Goal: Navigation & Orientation: Find specific page/section

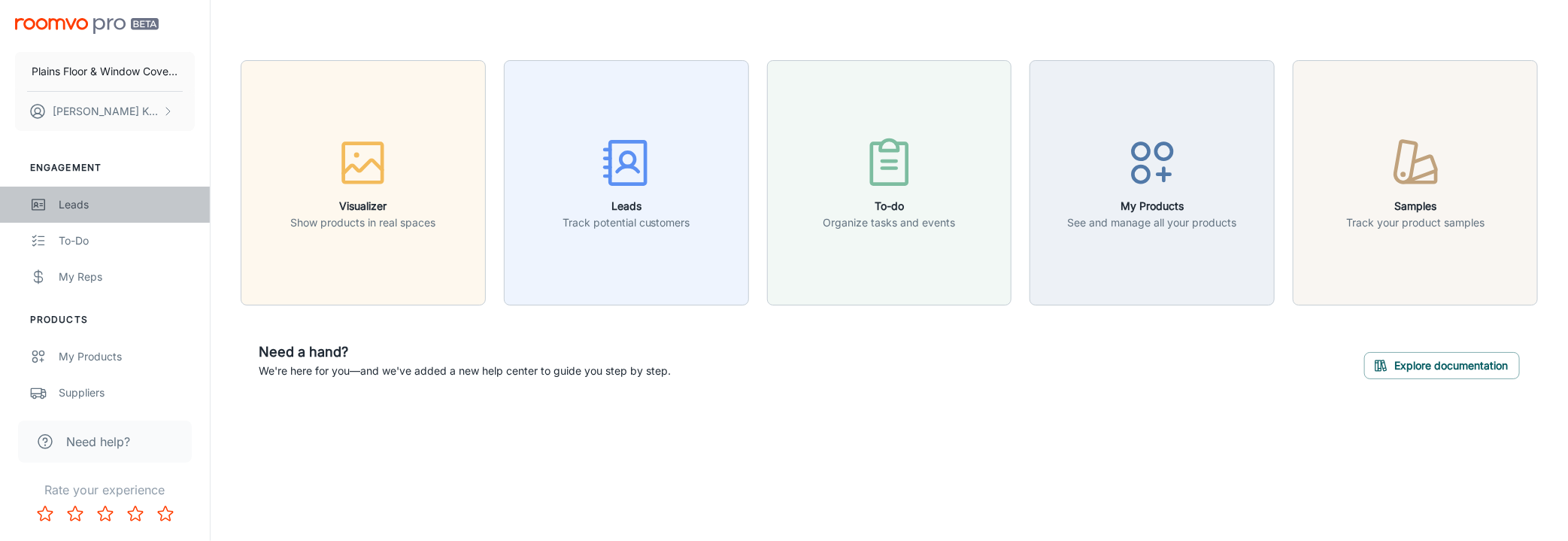
click at [75, 210] on div "Leads" at bounding box center [127, 204] width 136 height 17
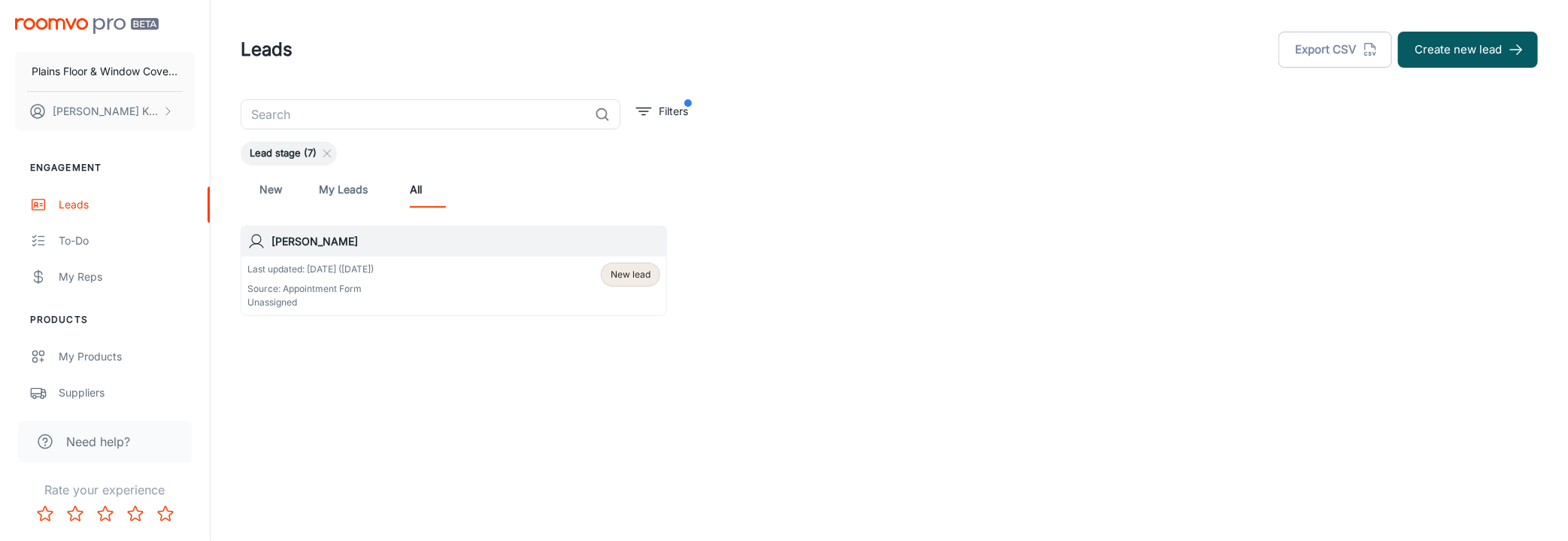
click at [327, 250] on h6 "[PERSON_NAME]" at bounding box center [465, 241] width 389 height 17
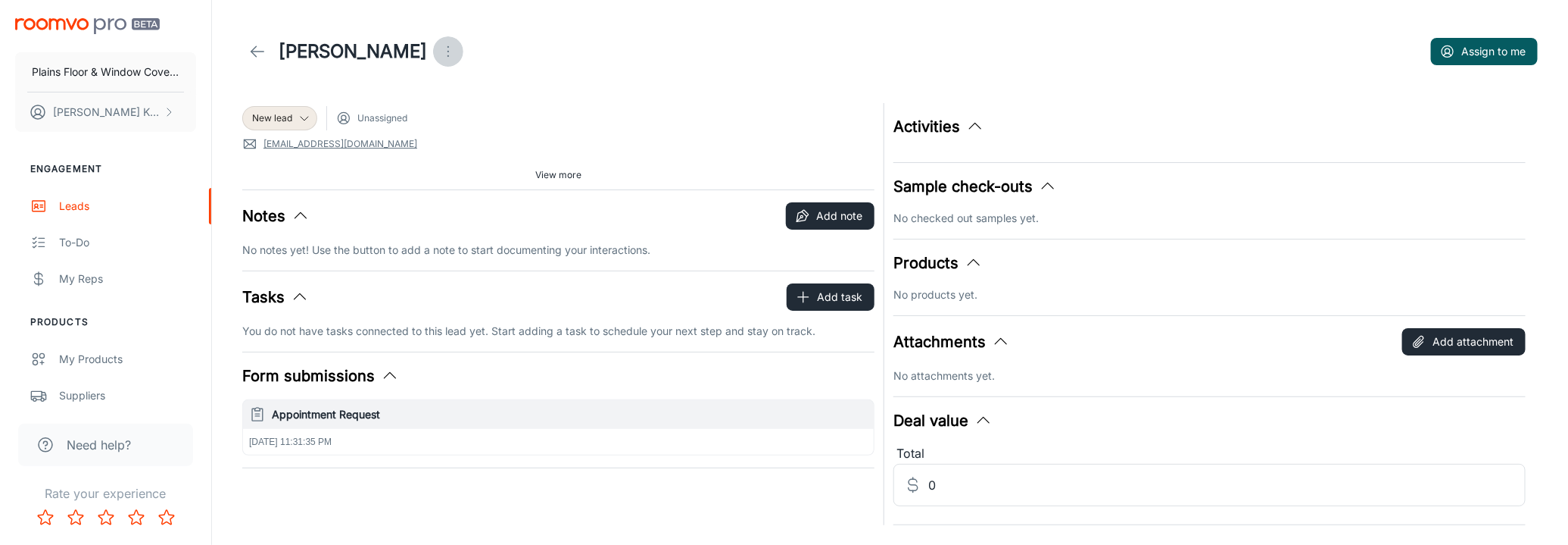
click at [457, 56] on icon "Open menu" at bounding box center [448, 51] width 18 height 18
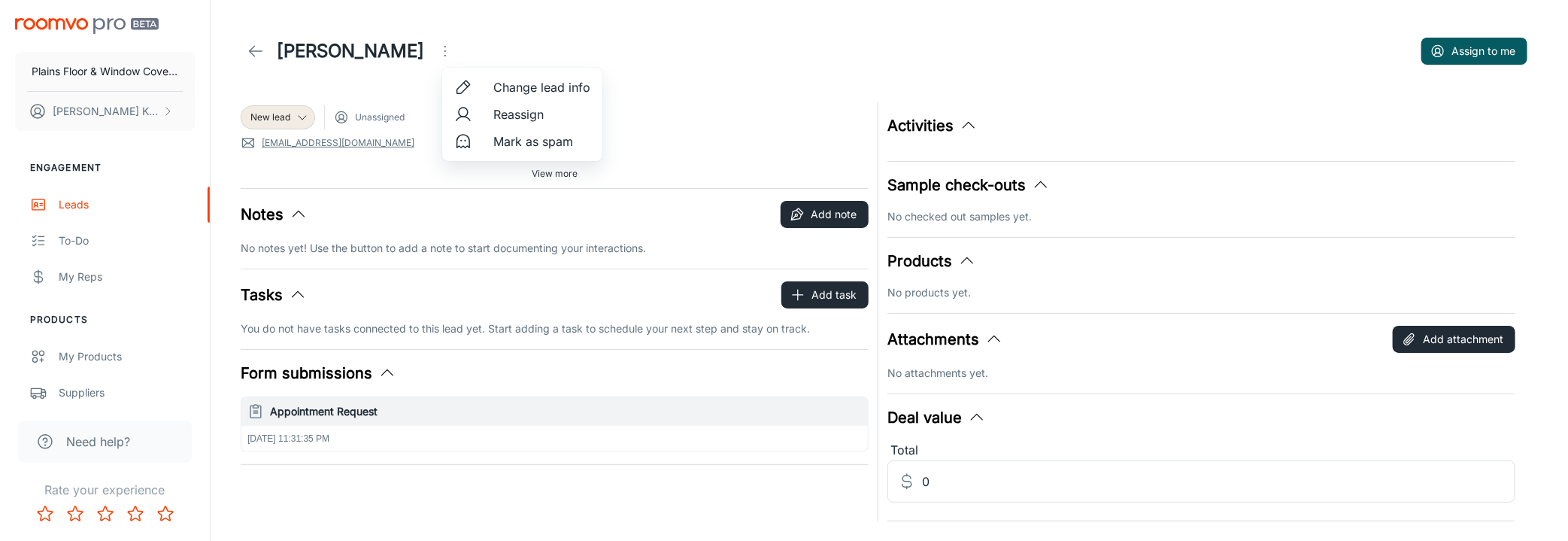
click at [252, 55] on div at bounding box center [784, 270] width 1568 height 541
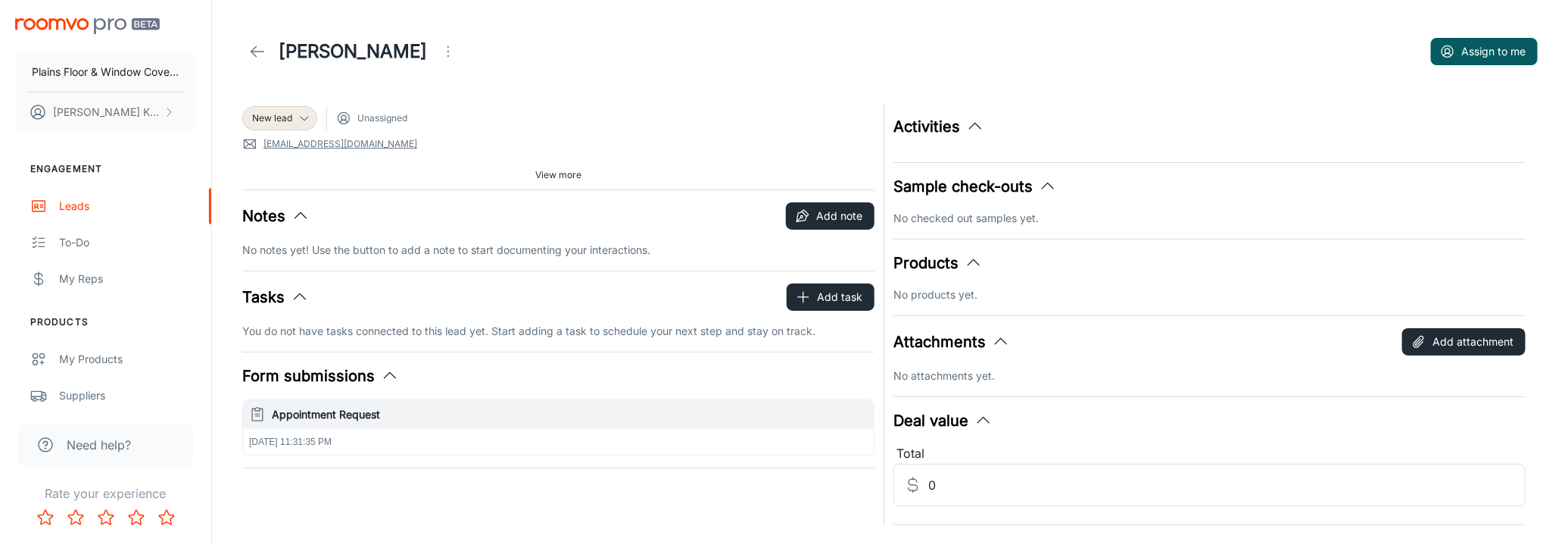
click at [58, 27] on img "scrollable content" at bounding box center [88, 27] width 145 height 16
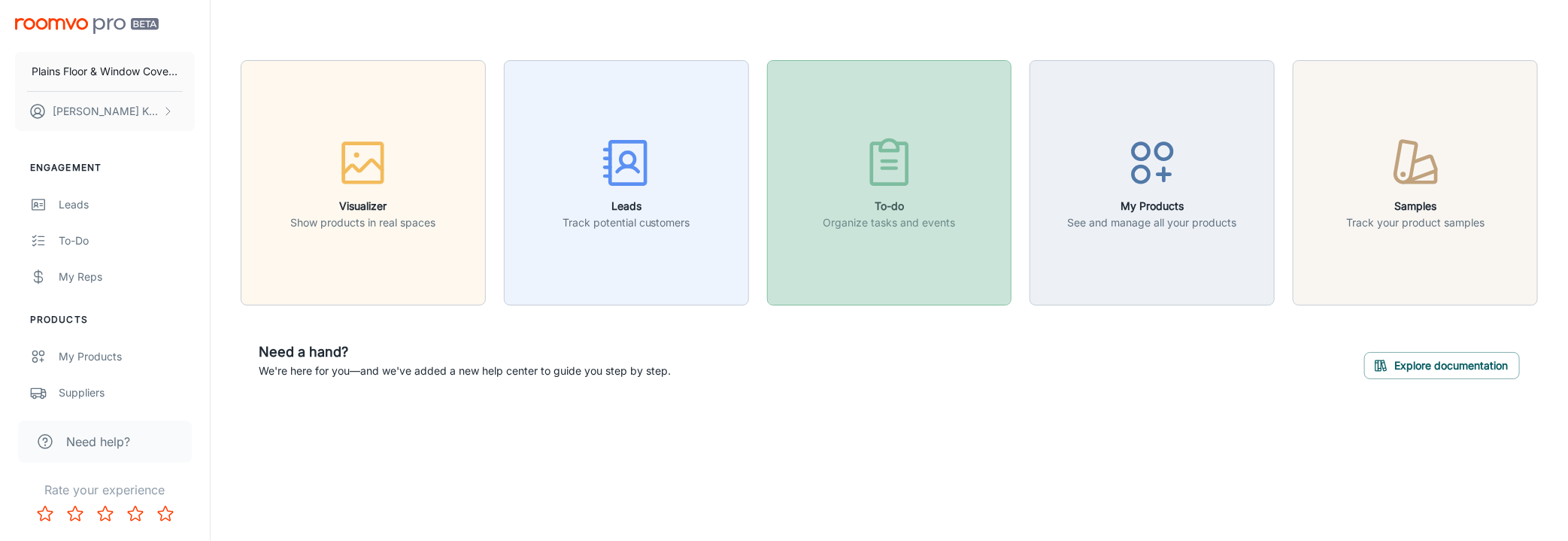
click at [876, 184] on icon "button" at bounding box center [889, 164] width 35 height 41
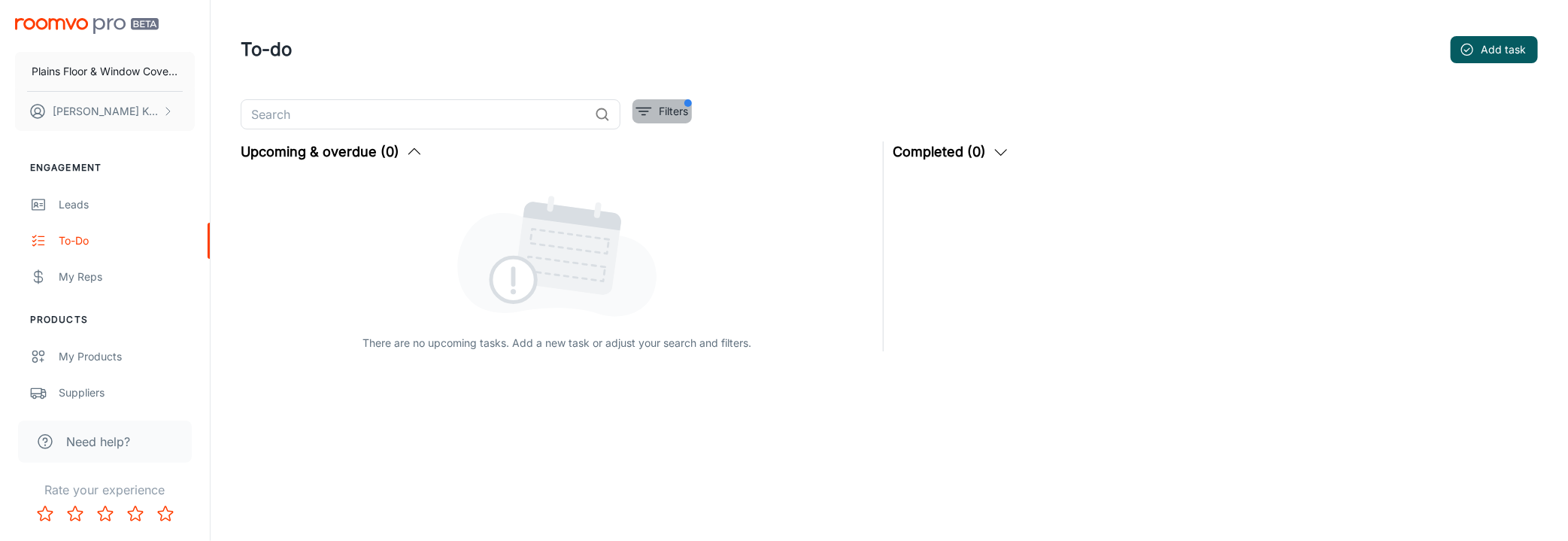
click at [687, 116] on p "Filters" at bounding box center [673, 111] width 30 height 17
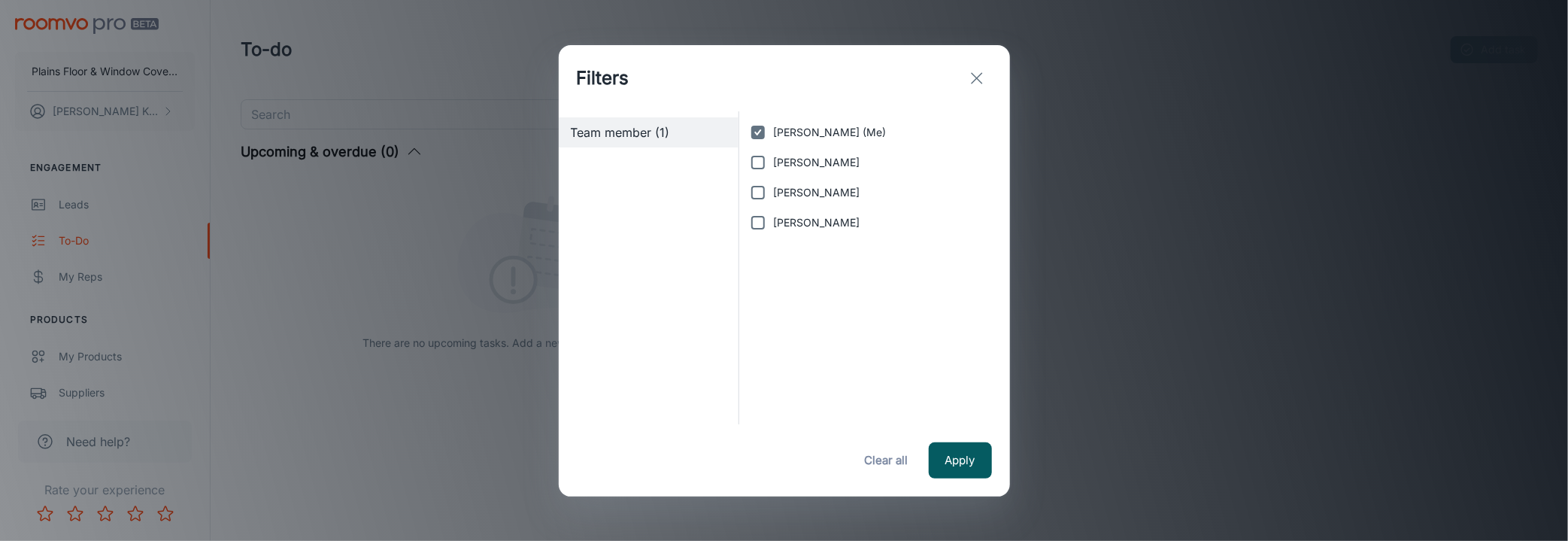
click at [982, 81] on icon "exit" at bounding box center [977, 78] width 18 height 18
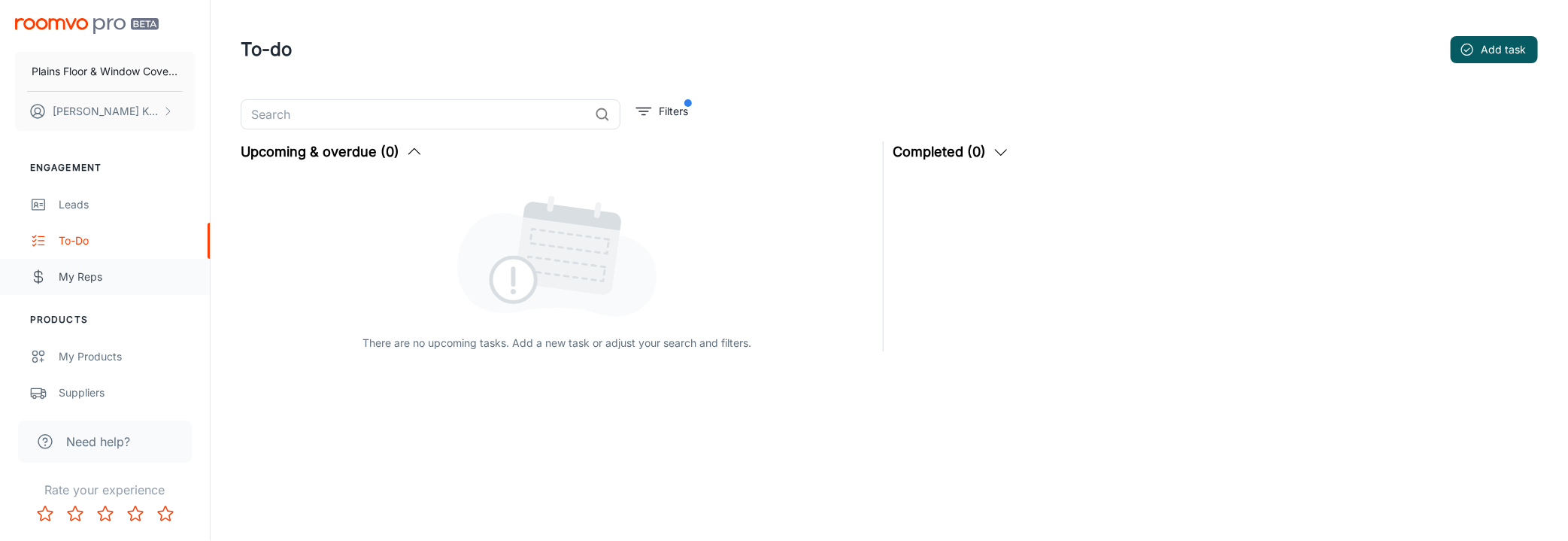
click at [86, 270] on div "My Reps" at bounding box center [127, 276] width 136 height 17
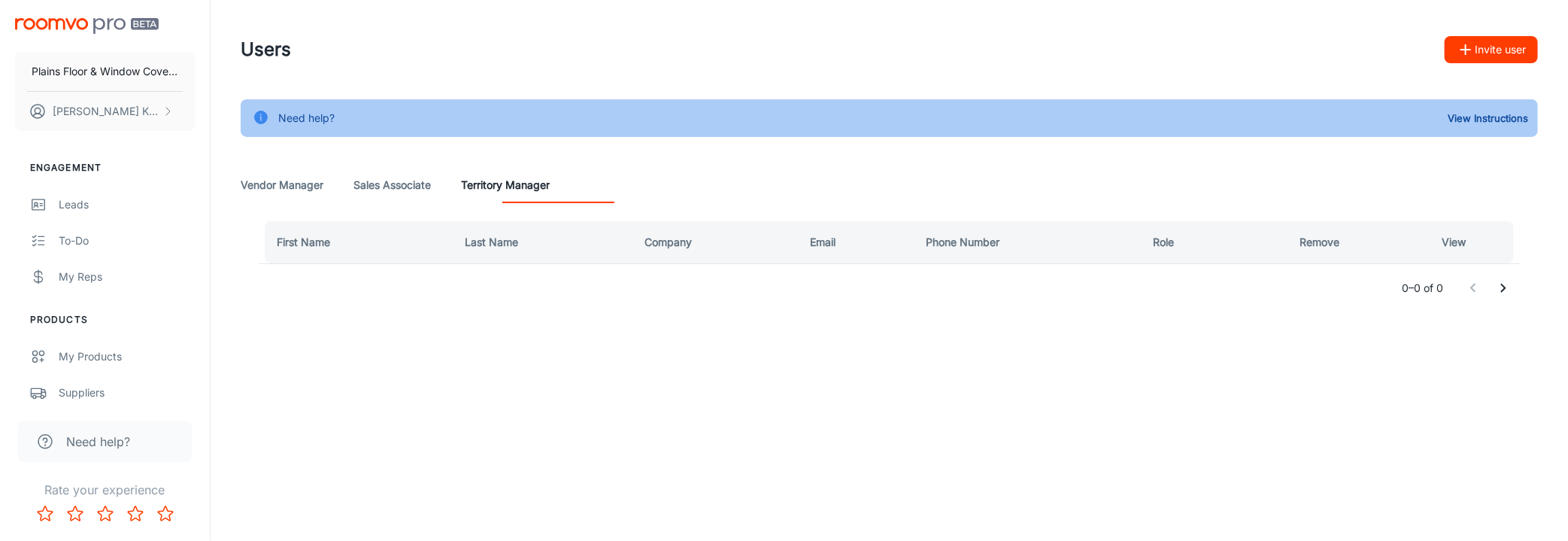
click at [431, 198] on Associate "Sales Associate" at bounding box center [392, 184] width 77 height 36
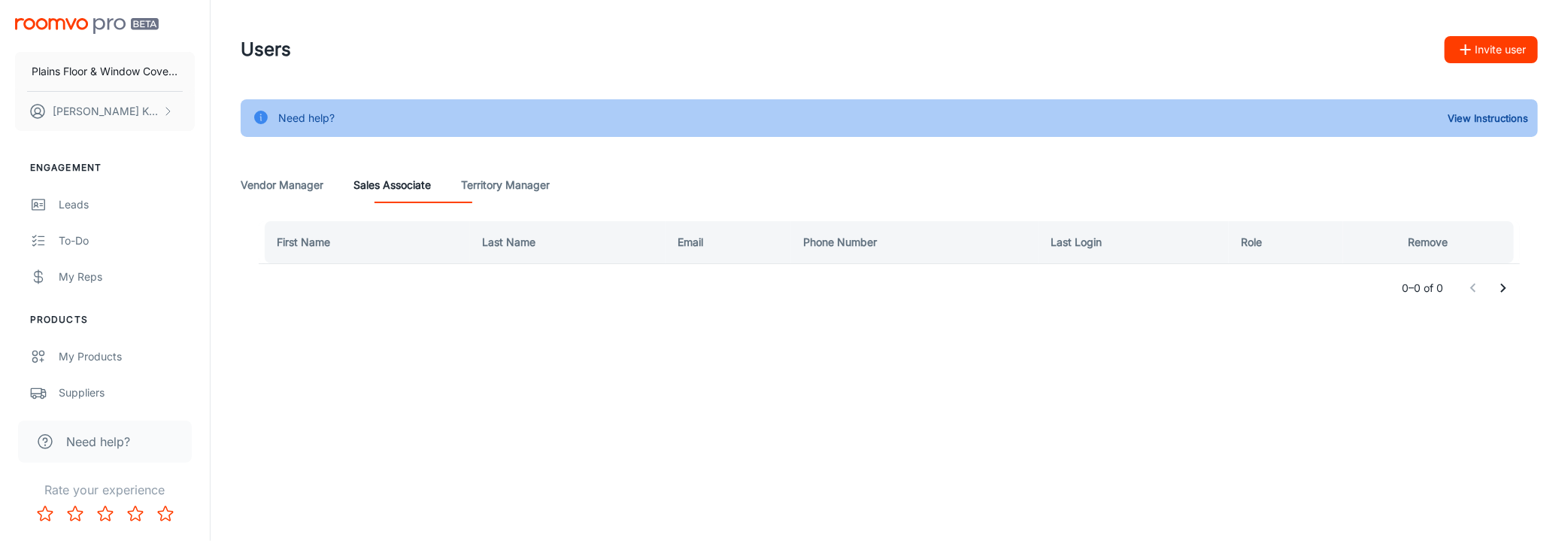
click at [267, 192] on Manager "Vendor Manager" at bounding box center [282, 184] width 83 height 36
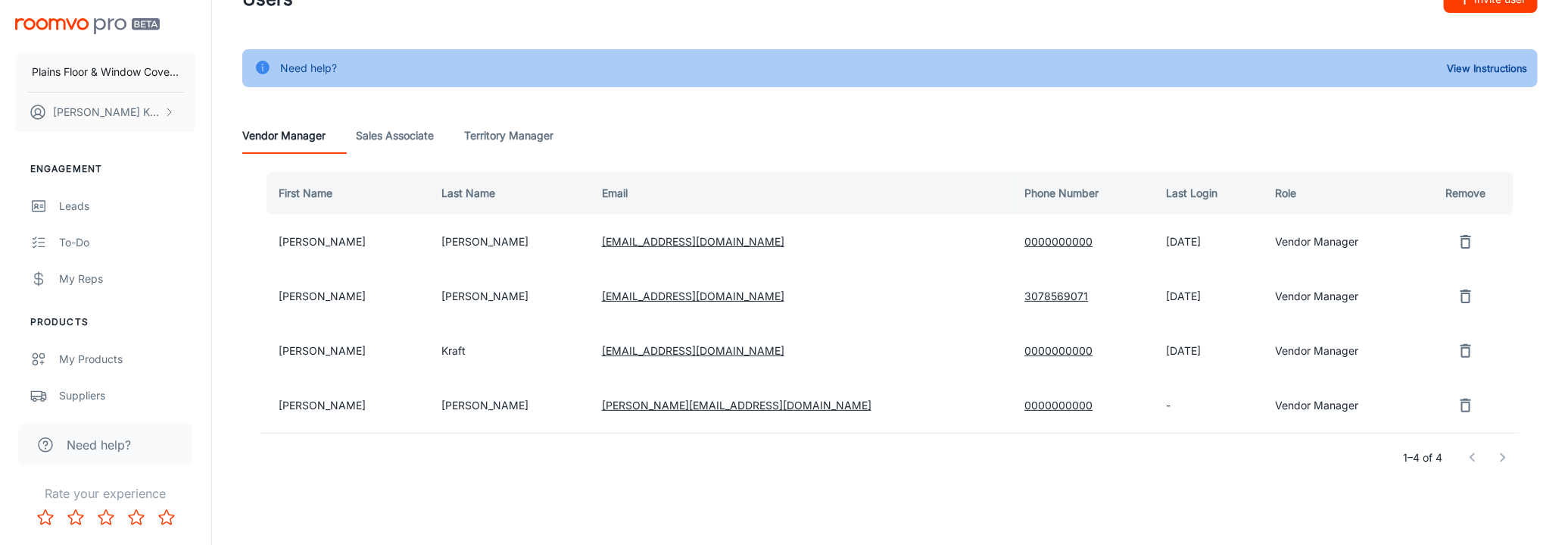
scroll to position [99, 0]
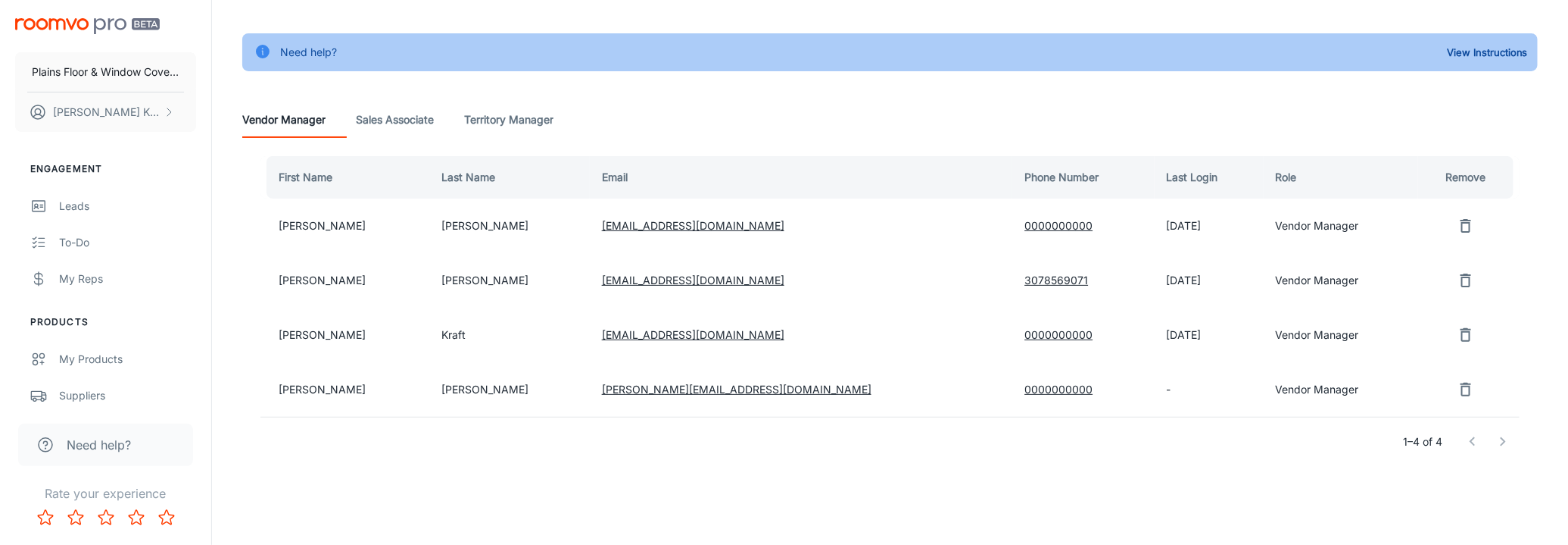
click at [1024, 328] on link "0000000000" at bounding box center [1058, 334] width 68 height 13
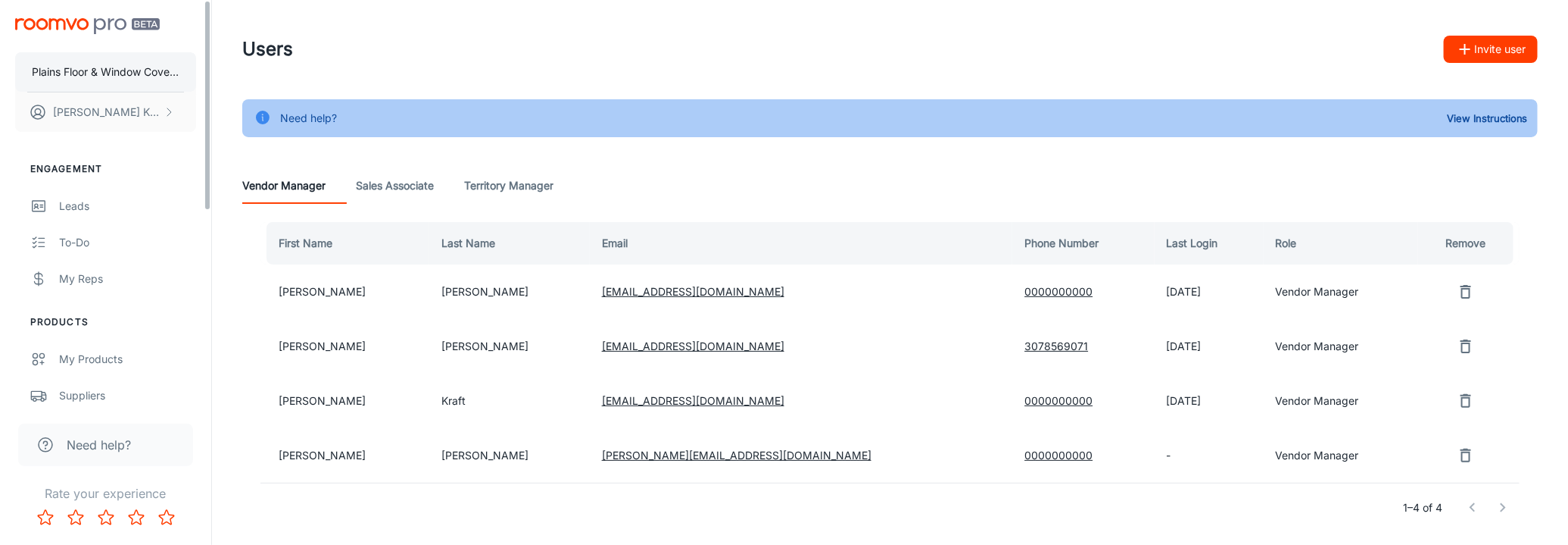
scroll to position [0, 0]
click at [59, 25] on img "scrollable content" at bounding box center [88, 27] width 145 height 16
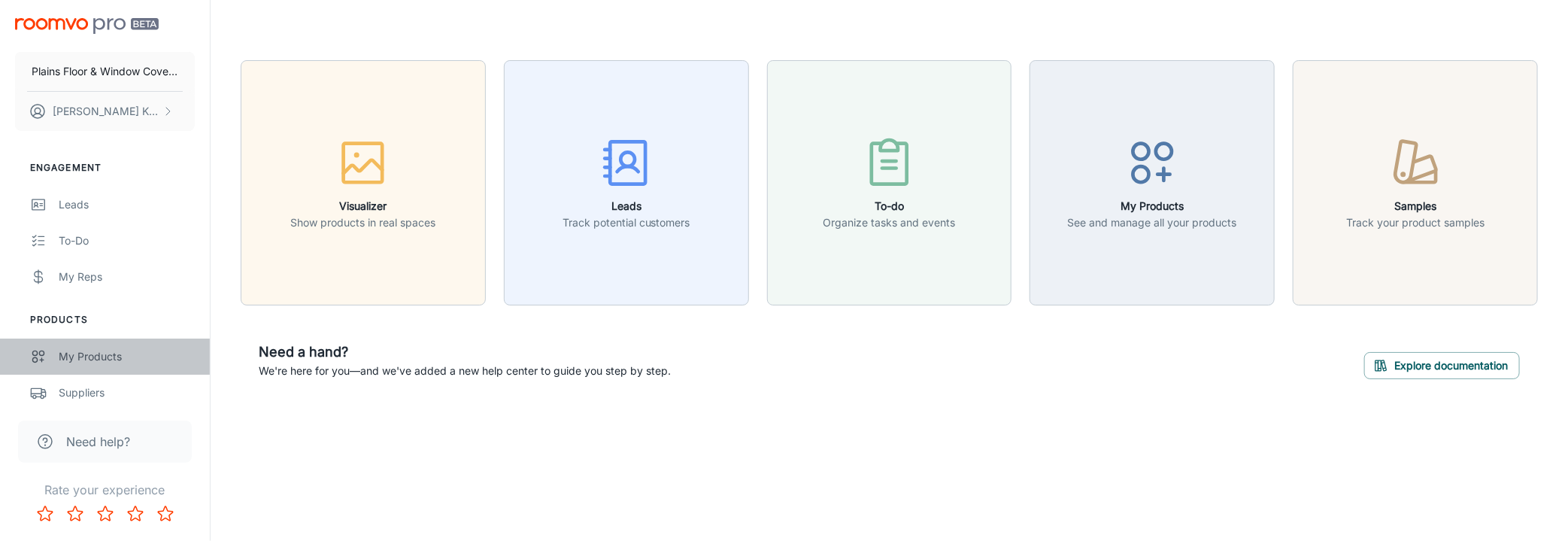
click at [97, 357] on div "My Products" at bounding box center [127, 356] width 136 height 17
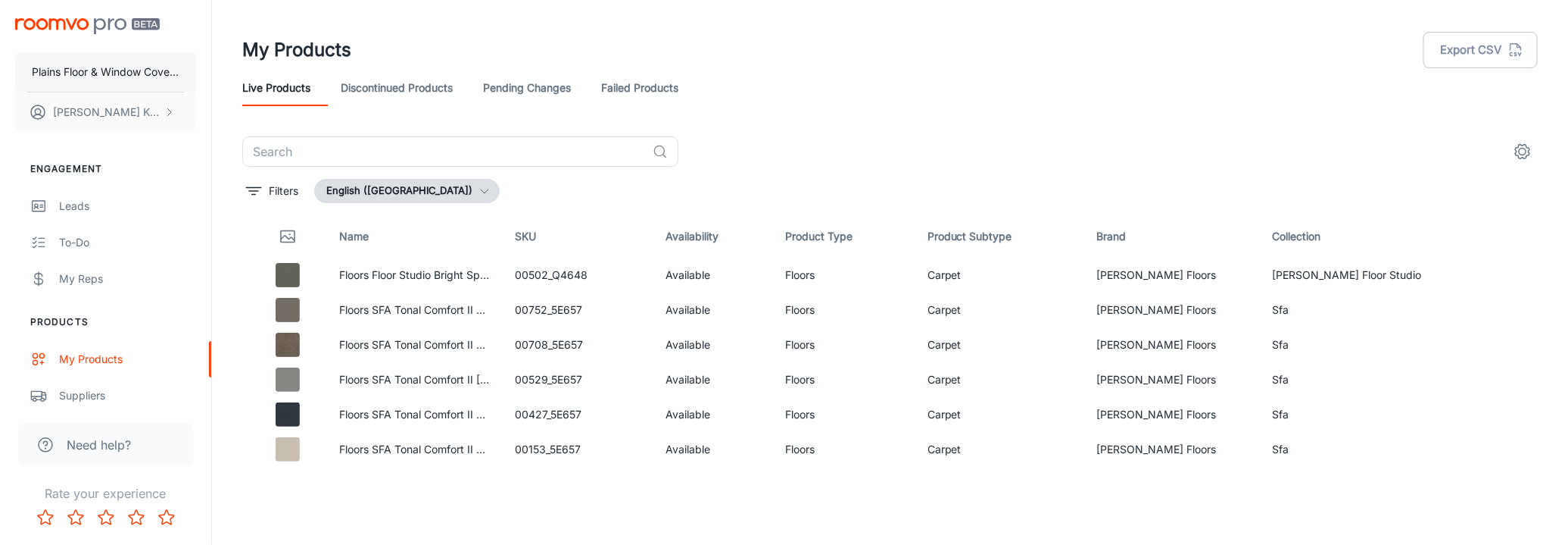
drag, startPoint x: 48, startPoint y: 18, endPoint x: 122, endPoint y: 56, distance: 83.2
click at [48, 18] on div "Plains Floor & Window Covering [PERSON_NAME]" at bounding box center [105, 72] width 211 height 144
click at [115, 21] on img "scrollable content" at bounding box center [88, 27] width 145 height 16
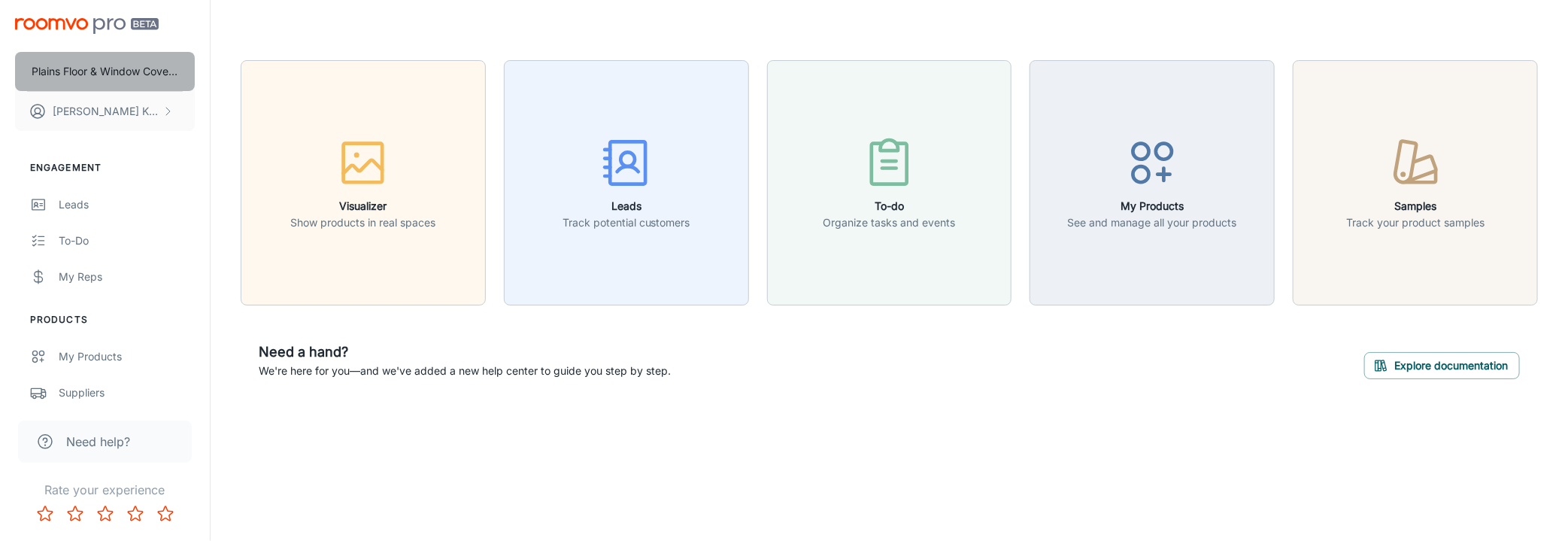
click at [80, 70] on p "Plains Floor & Window Covering" at bounding box center [105, 71] width 147 height 17
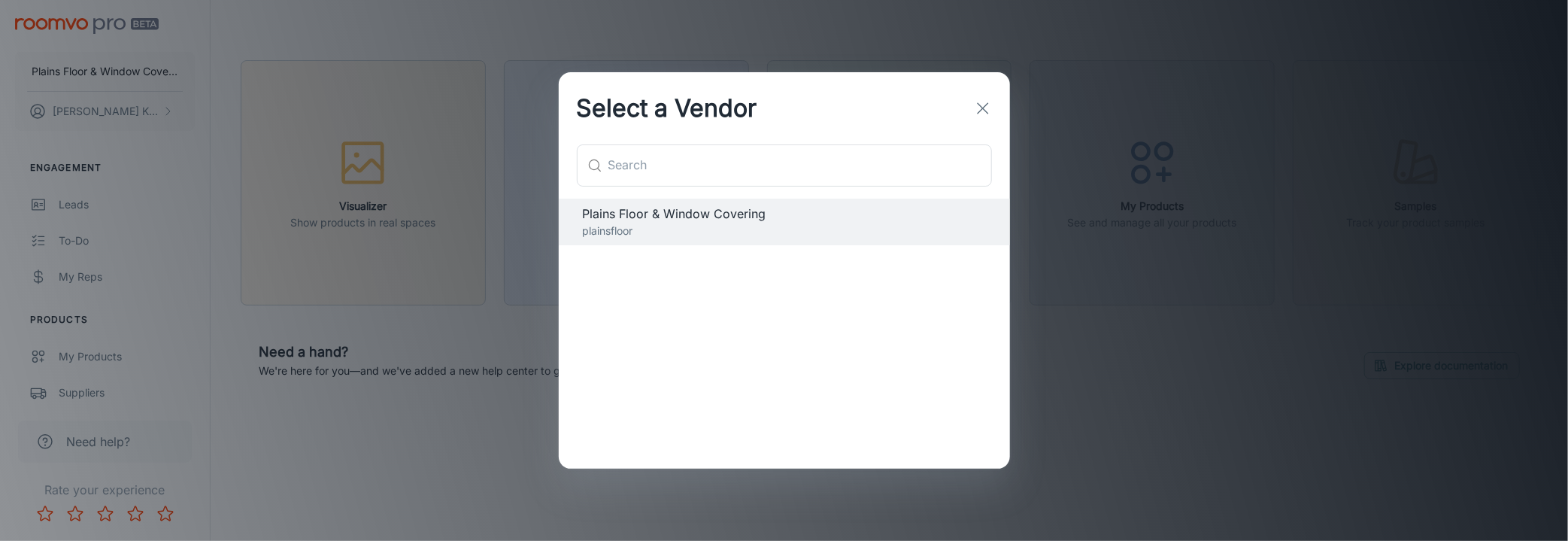
click at [40, 38] on div "Select a Vendor ​ ​ Plains Floor & Window Covering plainsfloor" at bounding box center [784, 270] width 1568 height 541
